Goal: Information Seeking & Learning: Learn about a topic

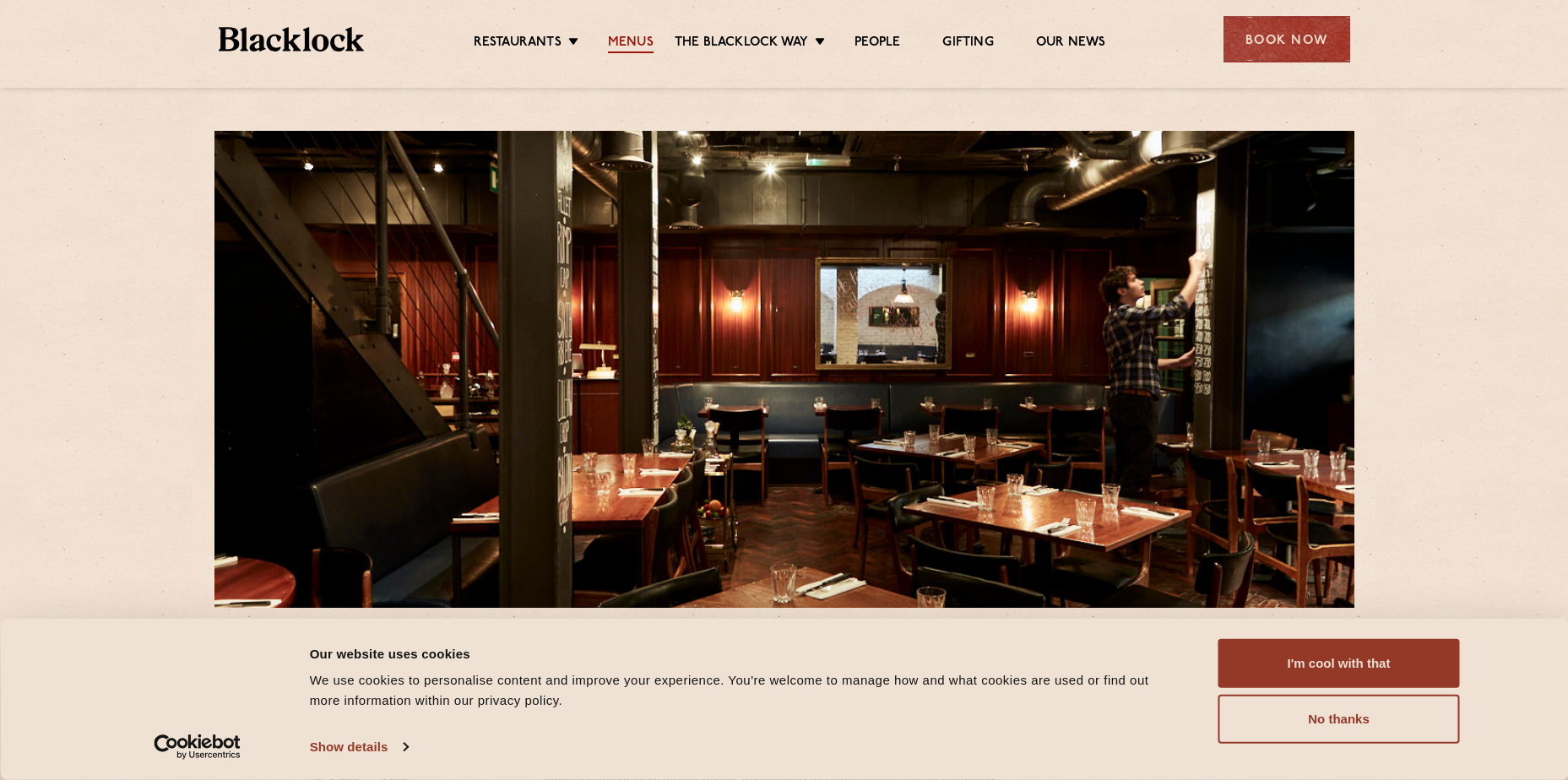
click at [631, 43] on link "Menus" at bounding box center [630, 44] width 45 height 18
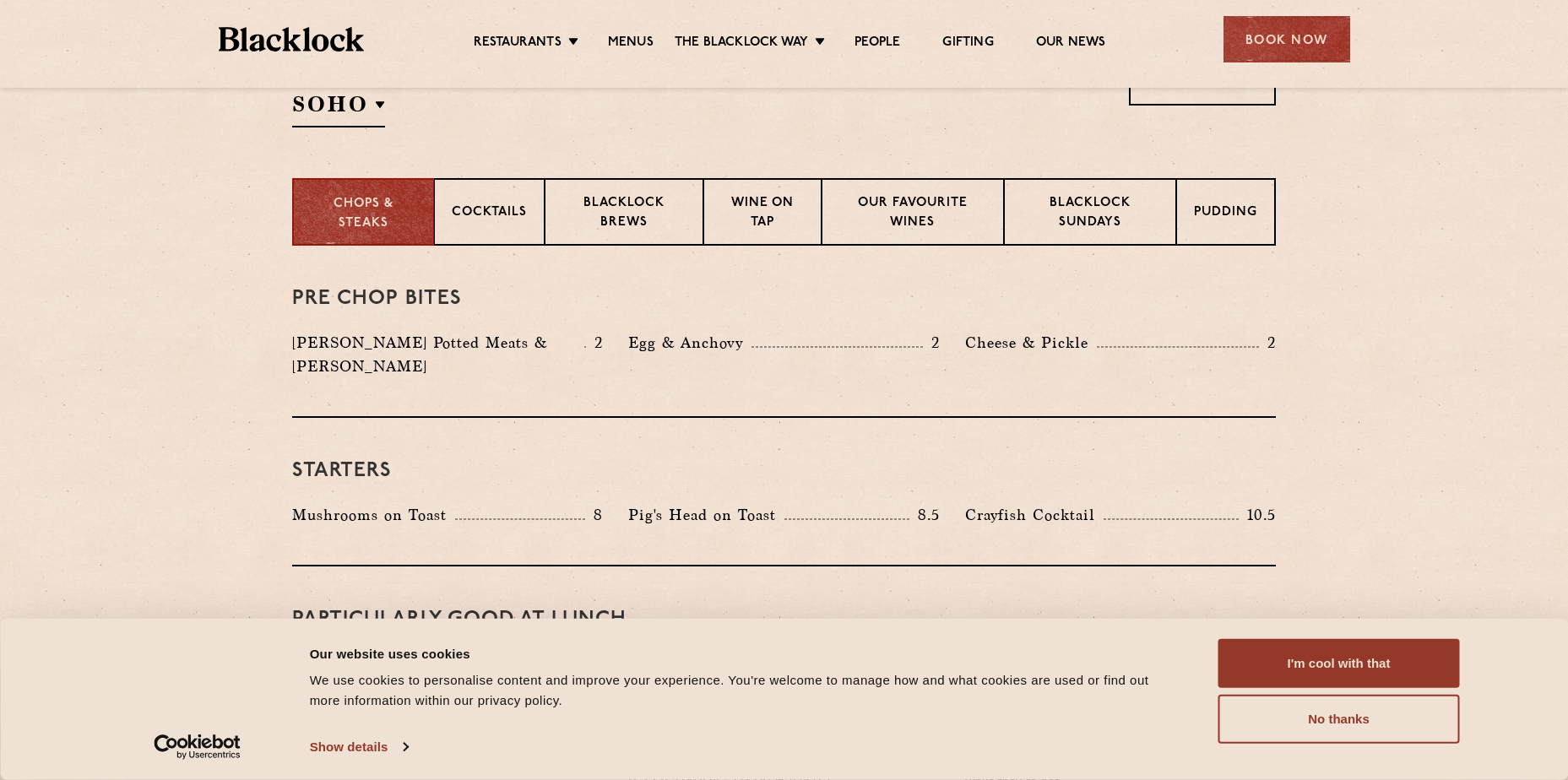
scroll to position [675, 0]
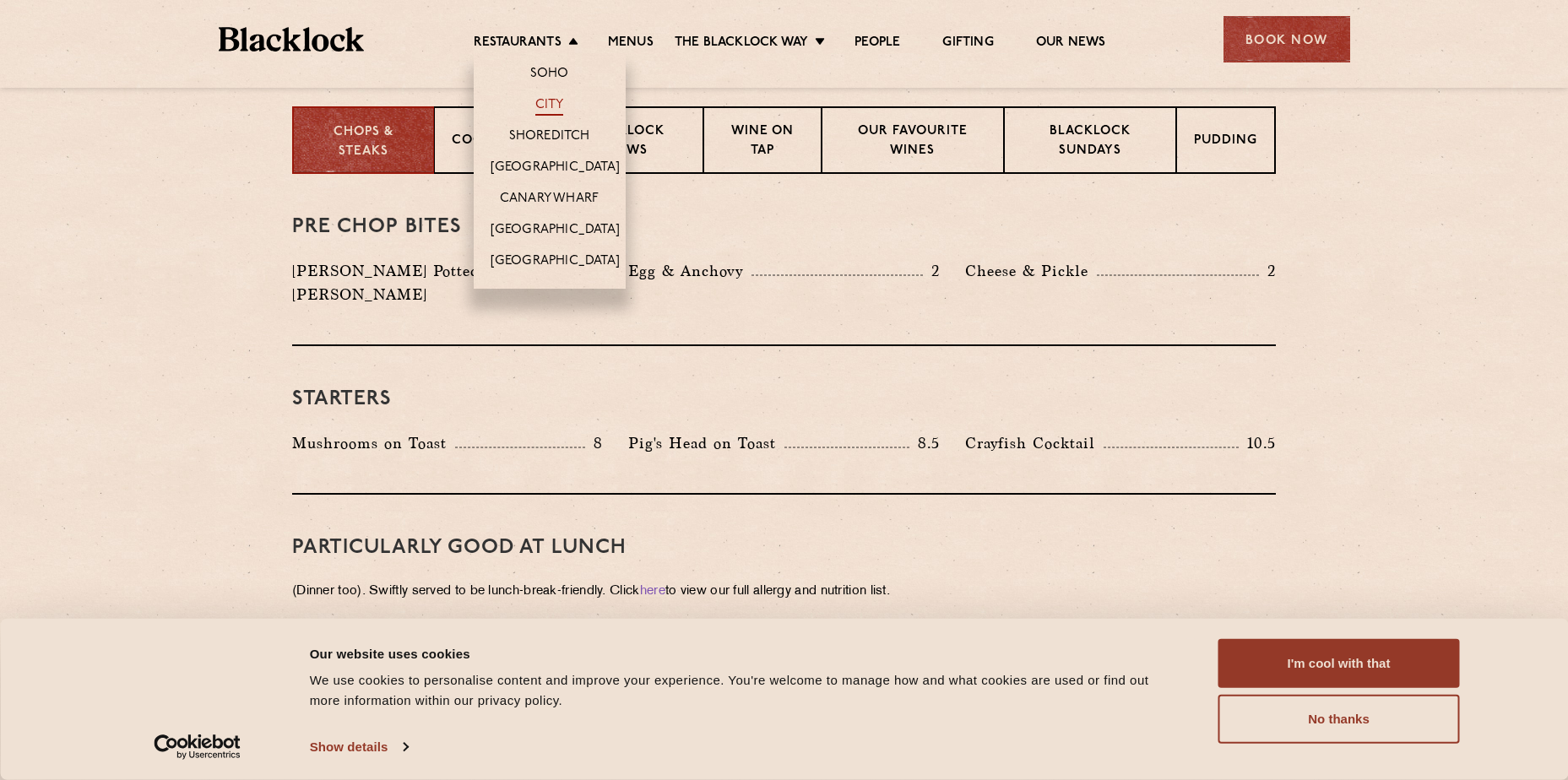
click at [548, 102] on link "City" at bounding box center [549, 106] width 29 height 18
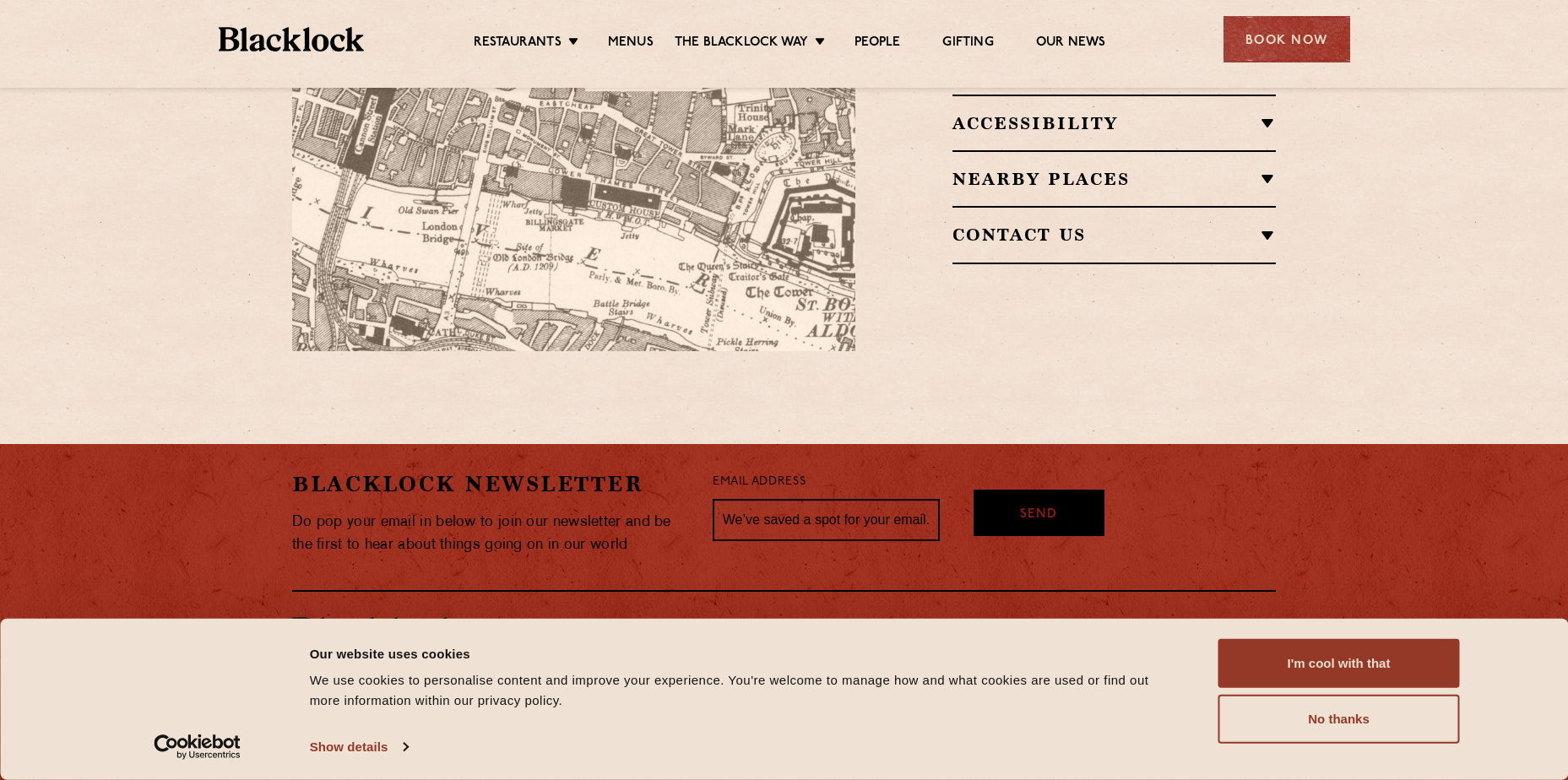
scroll to position [1275, 0]
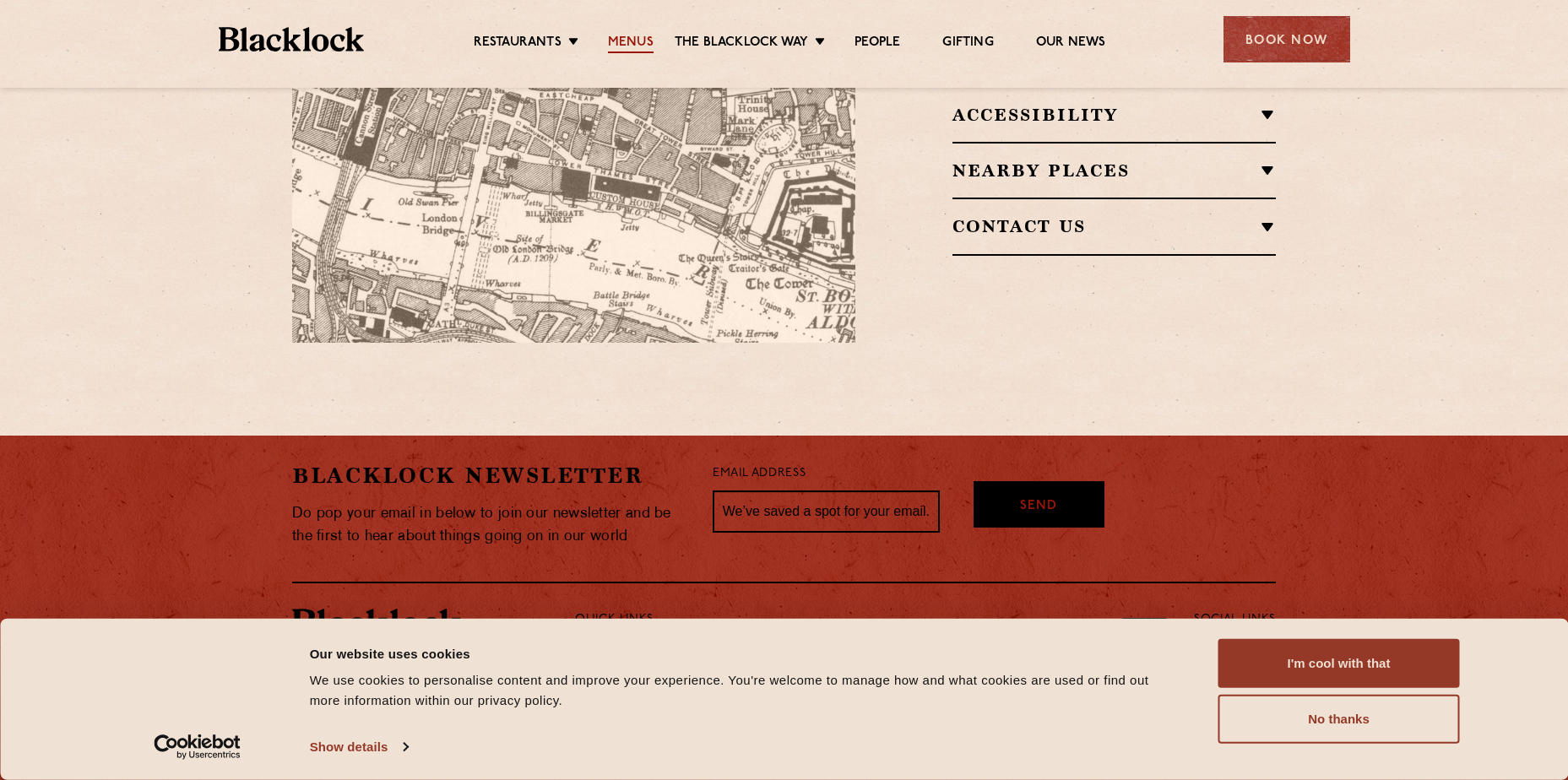
click at [629, 42] on link "Menus" at bounding box center [630, 44] width 45 height 18
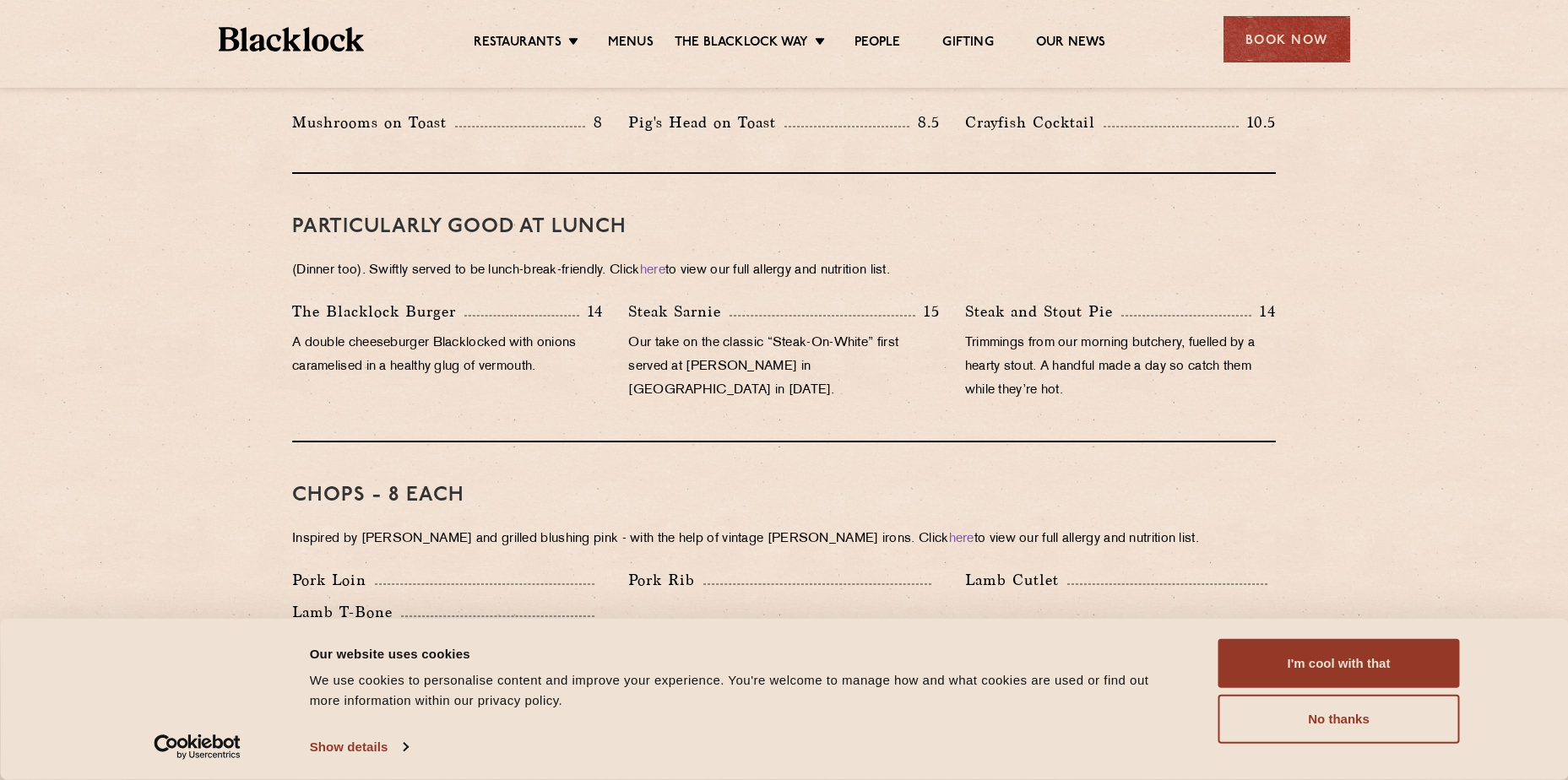
scroll to position [1013, 0]
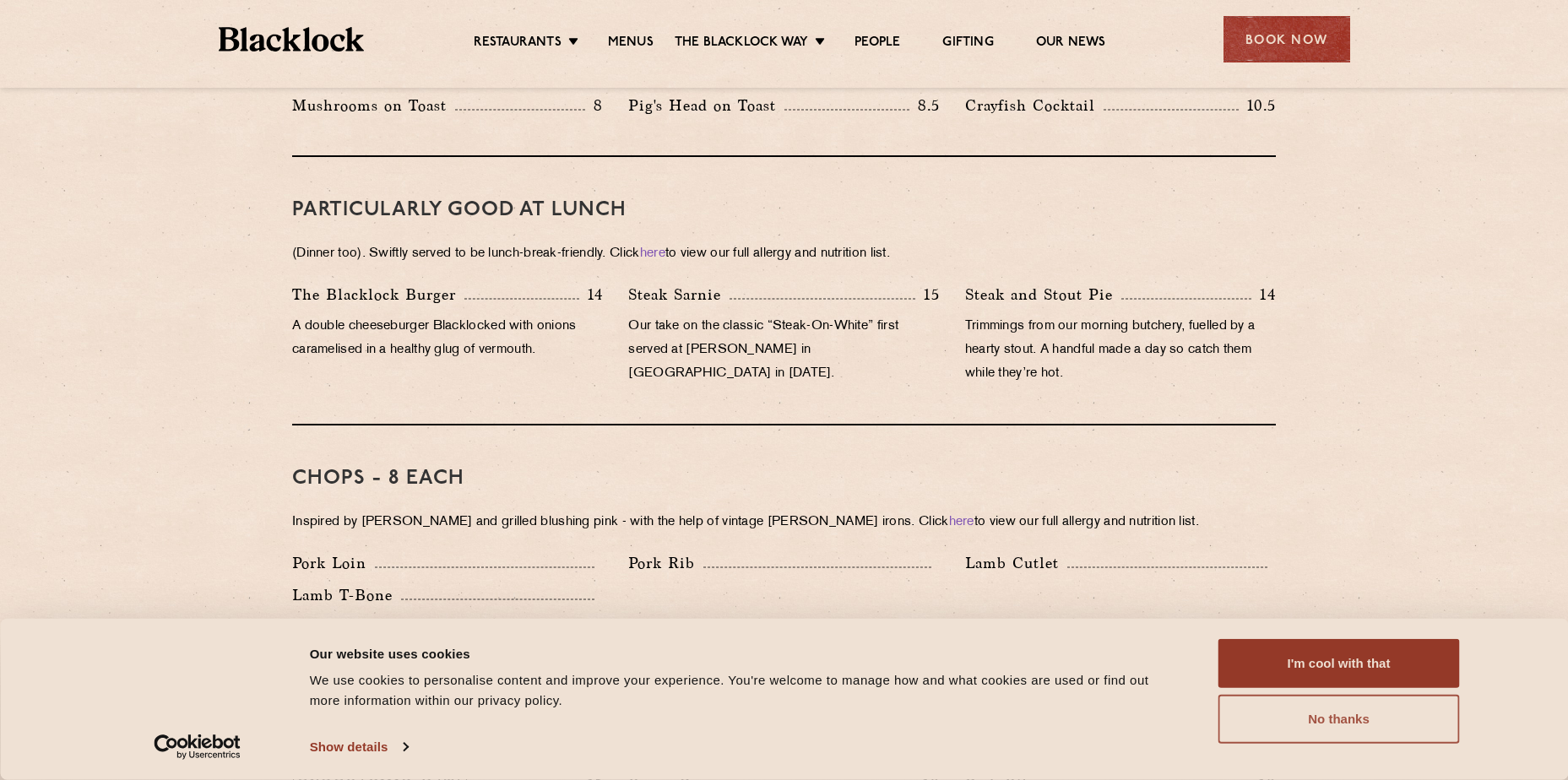
click at [1324, 719] on button "No thanks" at bounding box center [1339, 718] width 241 height 49
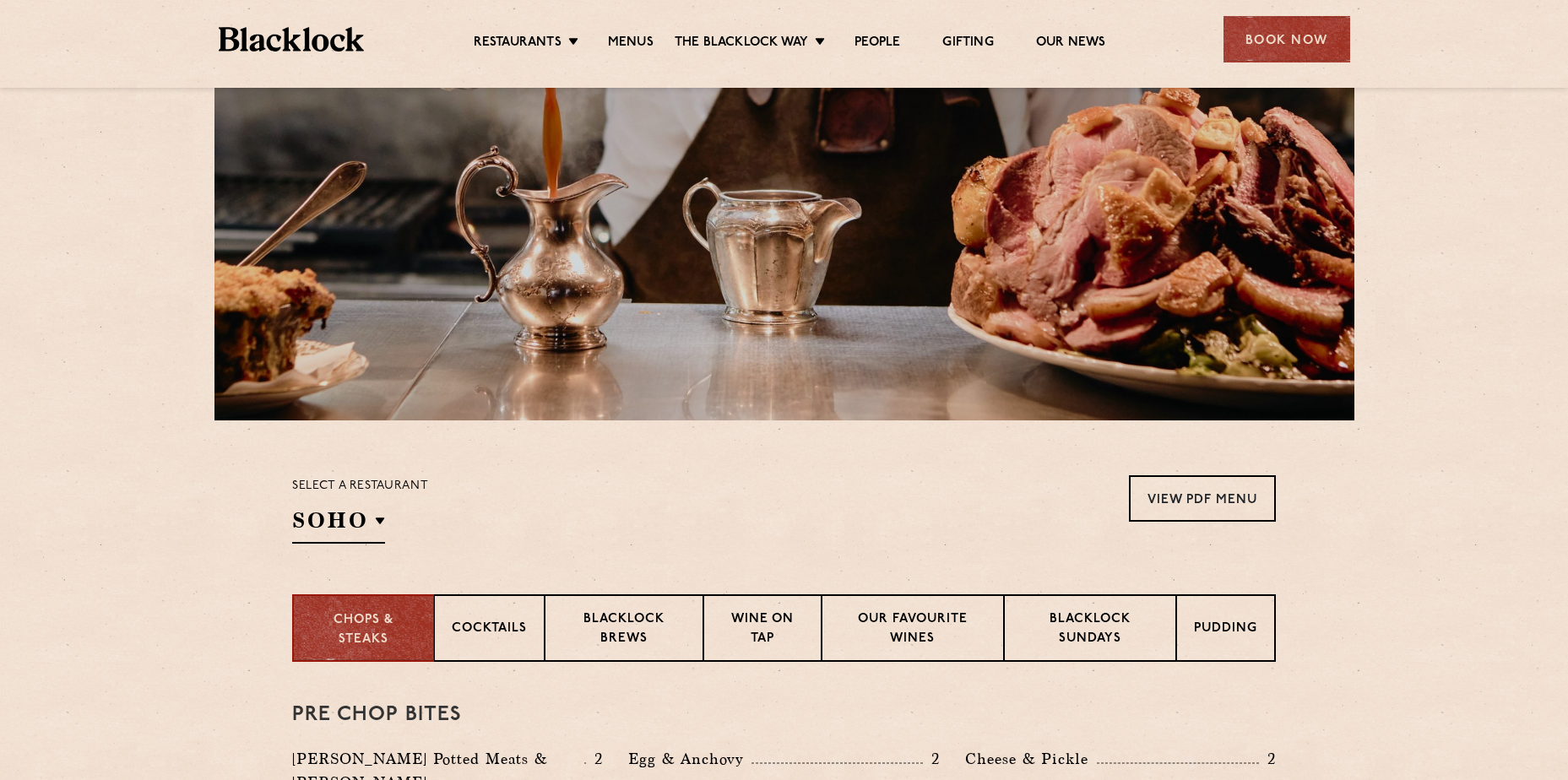
scroll to position [0, 0]
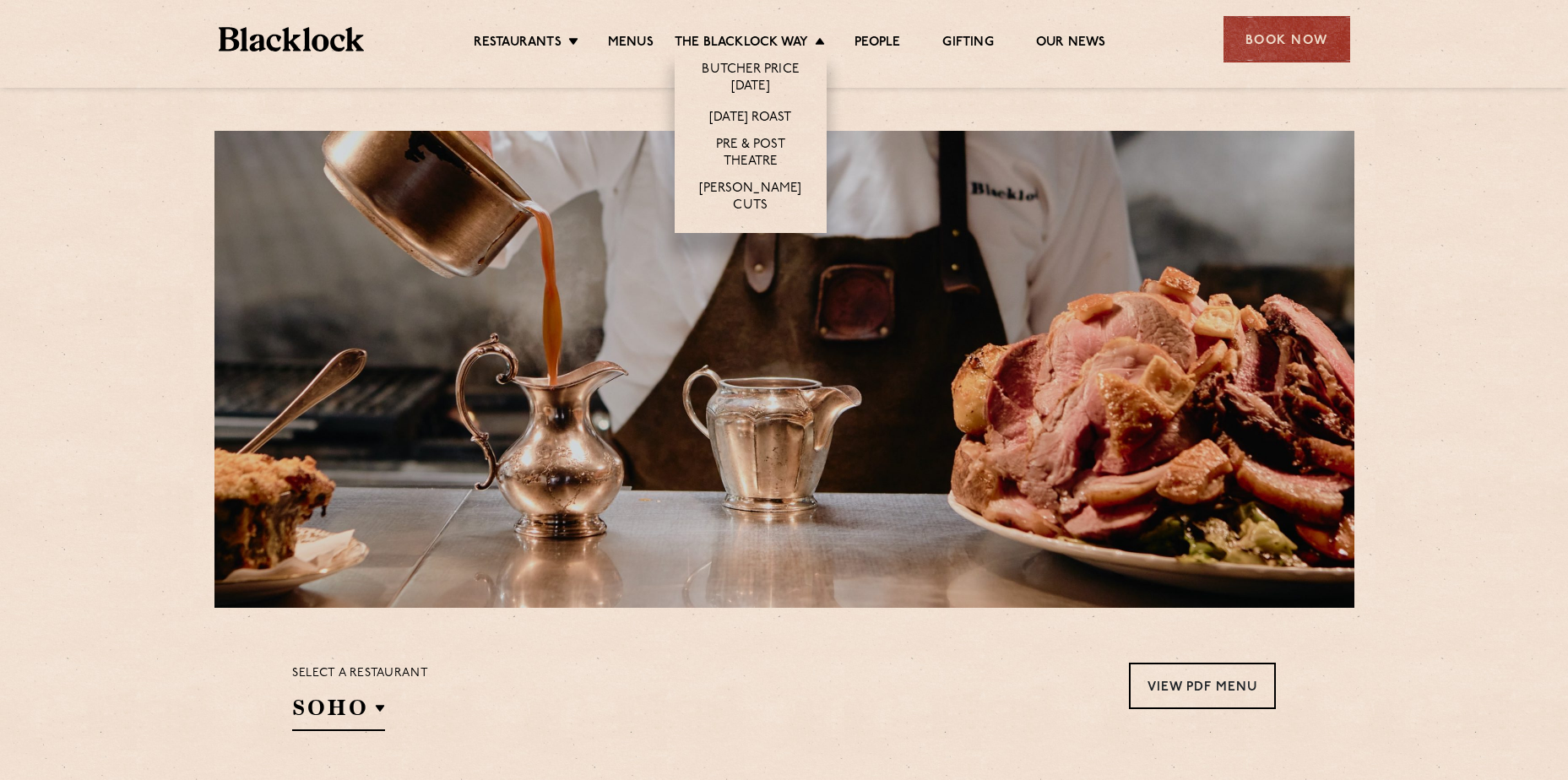
click at [775, 106] on li "[DATE] Roast" at bounding box center [750, 117] width 152 height 31
click at [774, 112] on link "[DATE] Roast" at bounding box center [750, 119] width 82 height 18
